Goal: Information Seeking & Learning: Learn about a topic

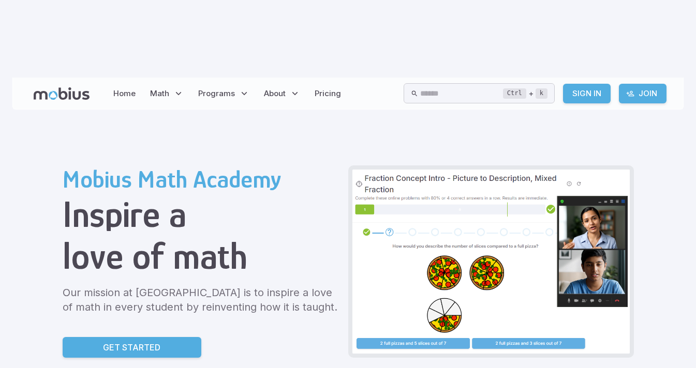
click at [590, 84] on link "Sign In" at bounding box center [587, 94] width 48 height 20
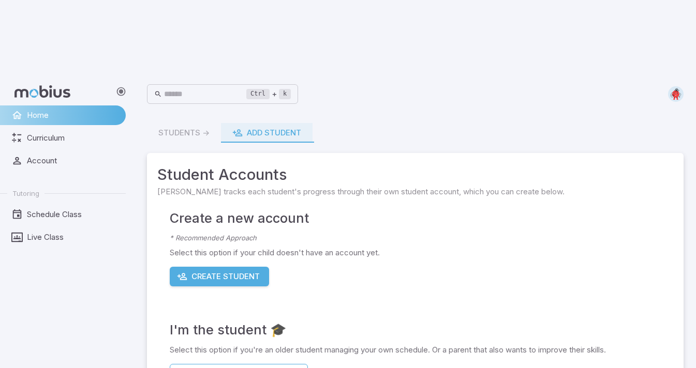
click at [29, 132] on span "Curriculum" at bounding box center [73, 137] width 92 height 11
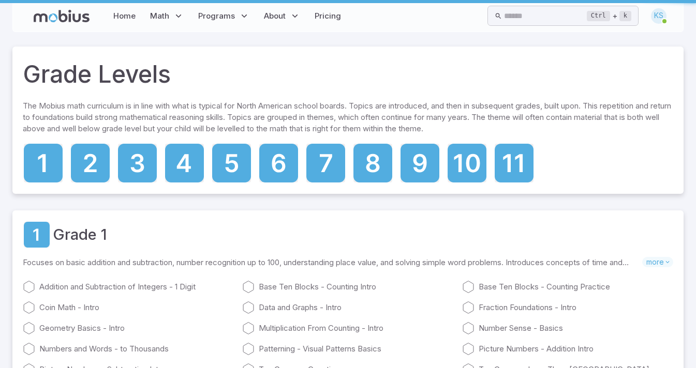
click at [372, 158] on icon at bounding box center [372, 163] width 39 height 39
